Goal: Find specific page/section: Find specific page/section

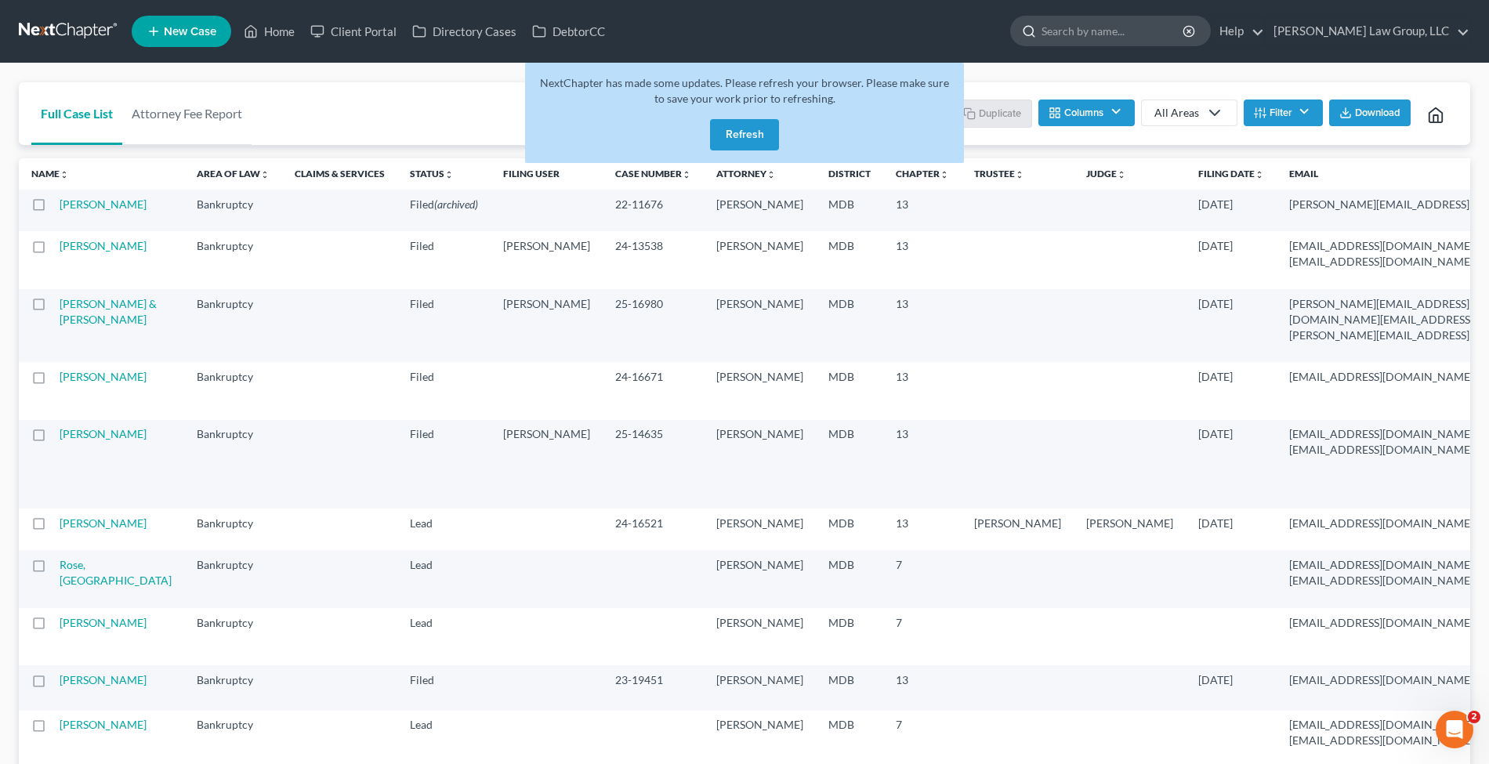
click at [1172, 27] on input "search" at bounding box center [1112, 30] width 143 height 29
paste input "[EMAIL_ADDRESS][DOMAIN_NAME]."
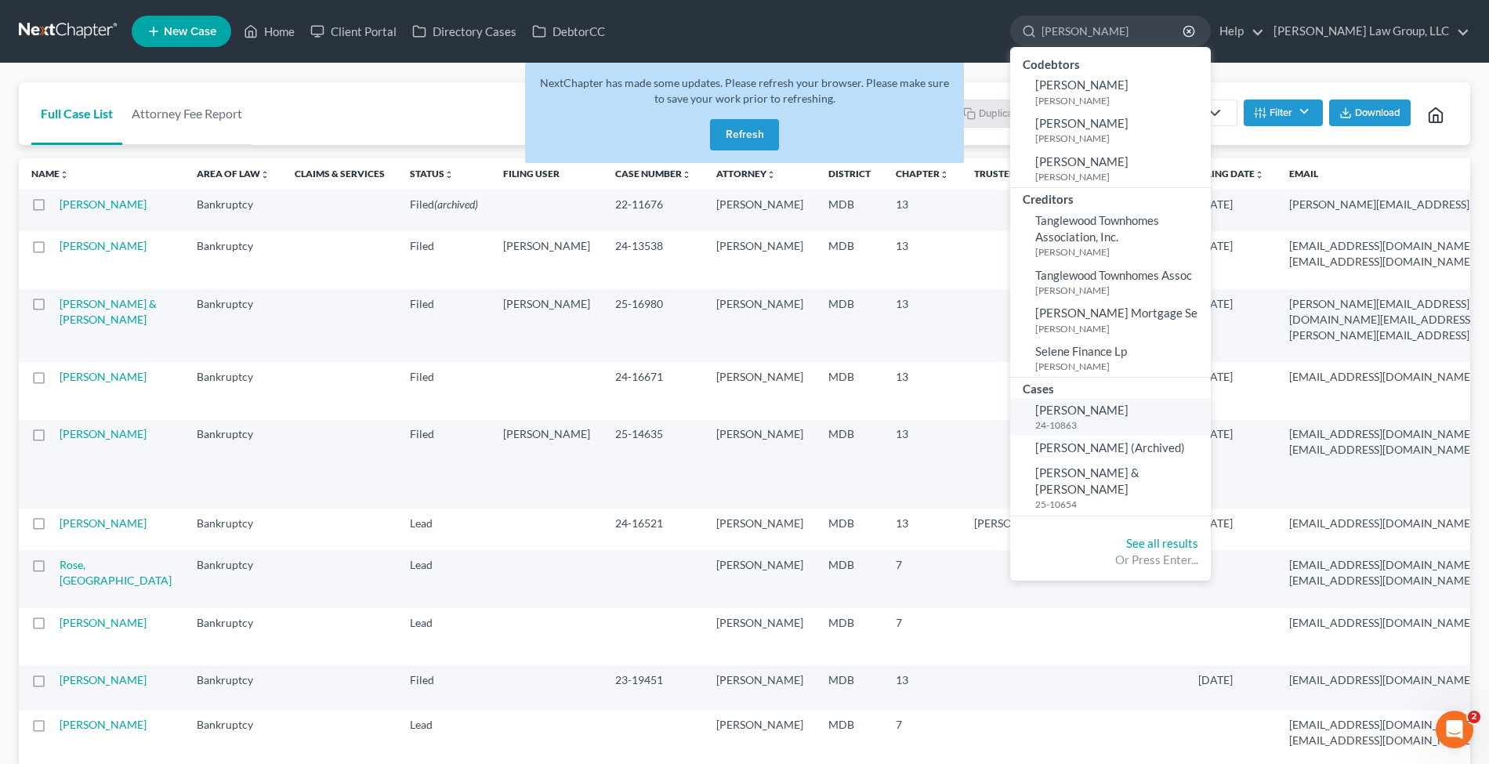
type input "[PERSON_NAME]"
click at [1170, 417] on link "[PERSON_NAME] 24-10863" at bounding box center [1110, 417] width 201 height 38
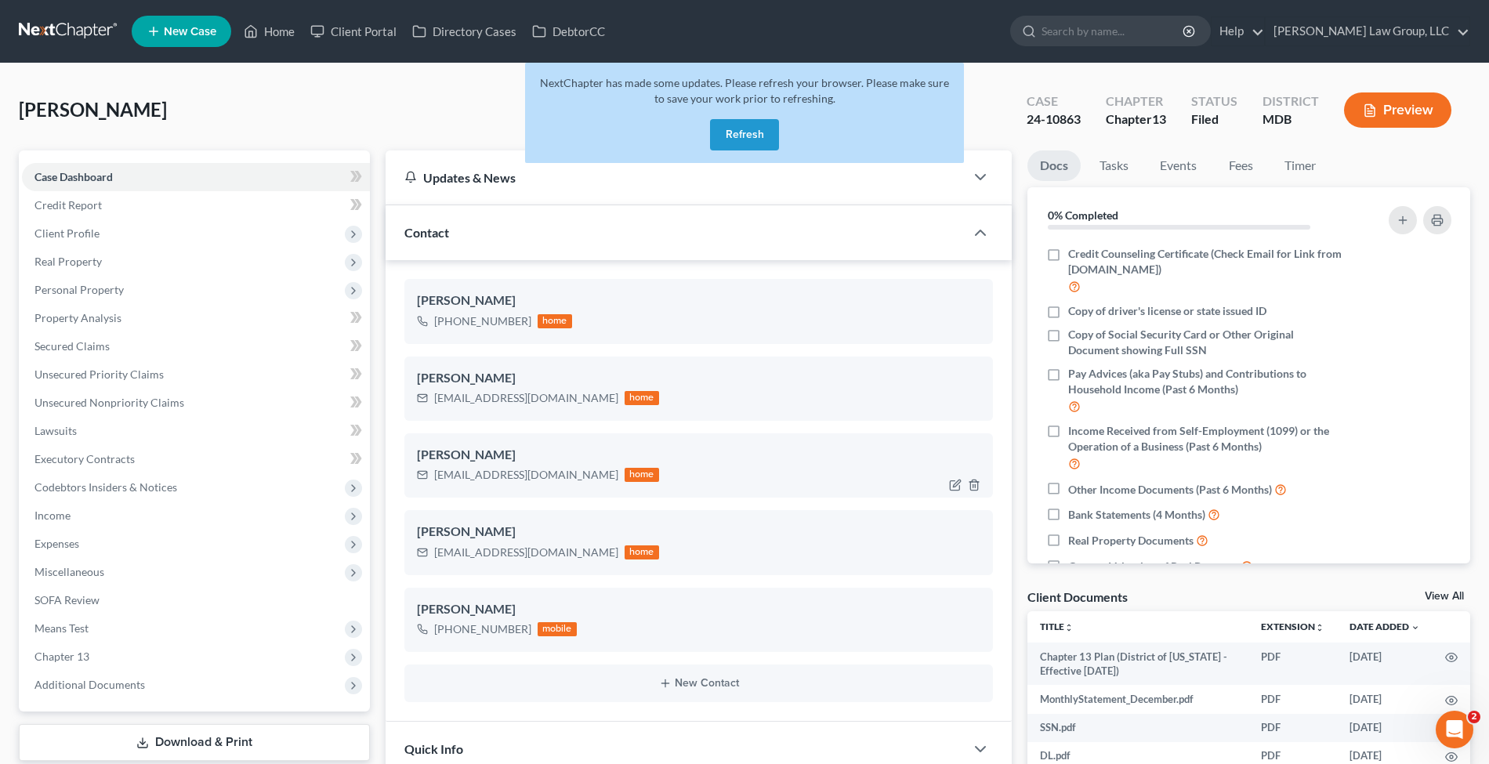
scroll to position [269, 0]
click at [746, 128] on button "Refresh" at bounding box center [744, 134] width 69 height 31
